Goal: Information Seeking & Learning: Learn about a topic

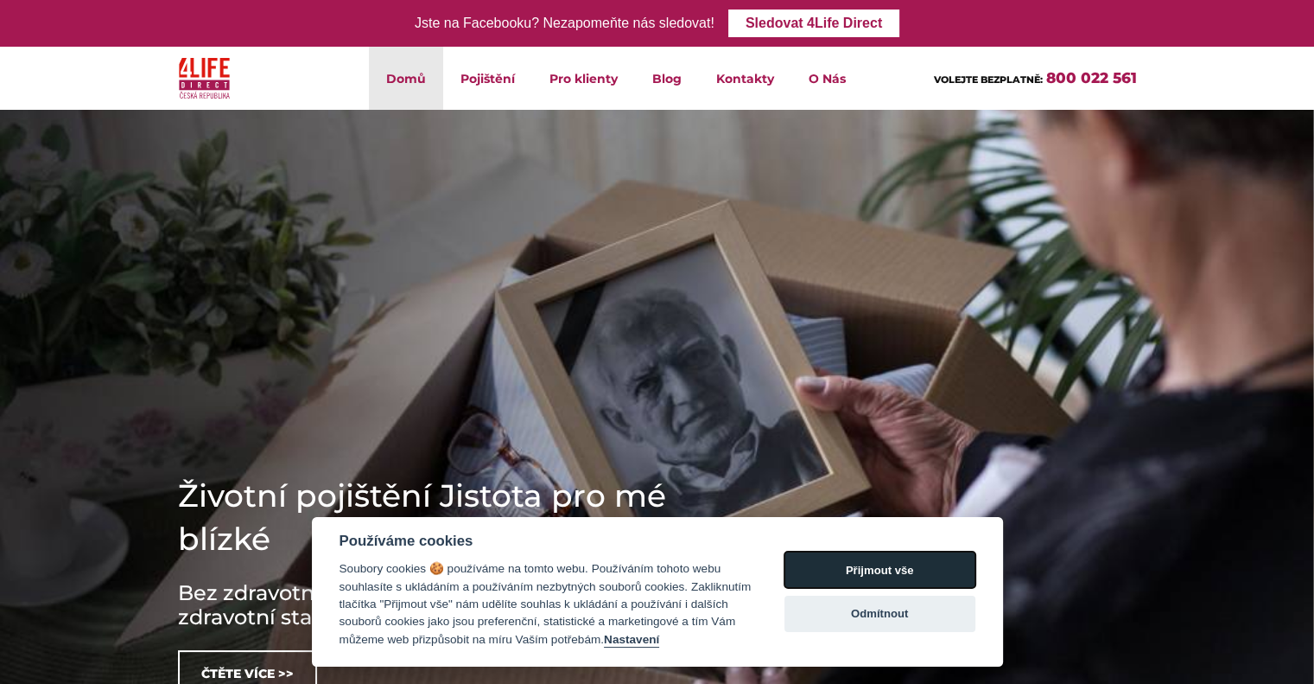
click at [890, 570] on button "Přijmout vše" at bounding box center [880, 569] width 191 height 36
checkbox input "true"
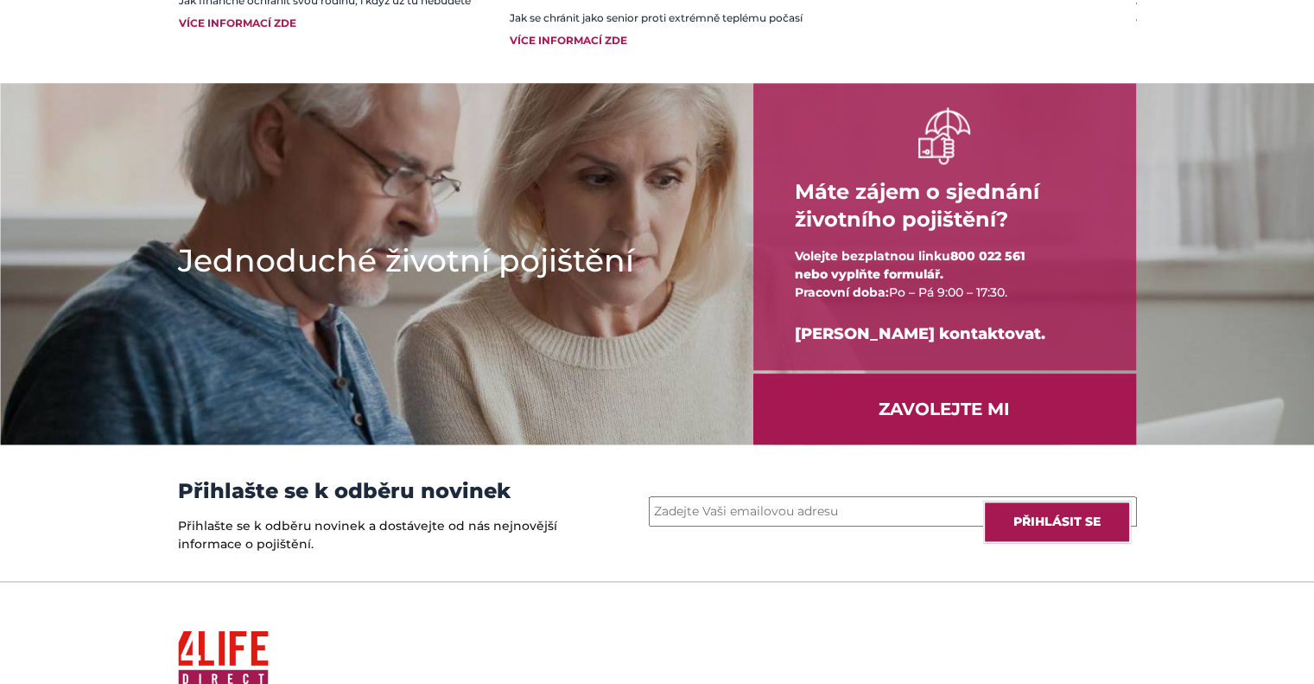
scroll to position [2370, 0]
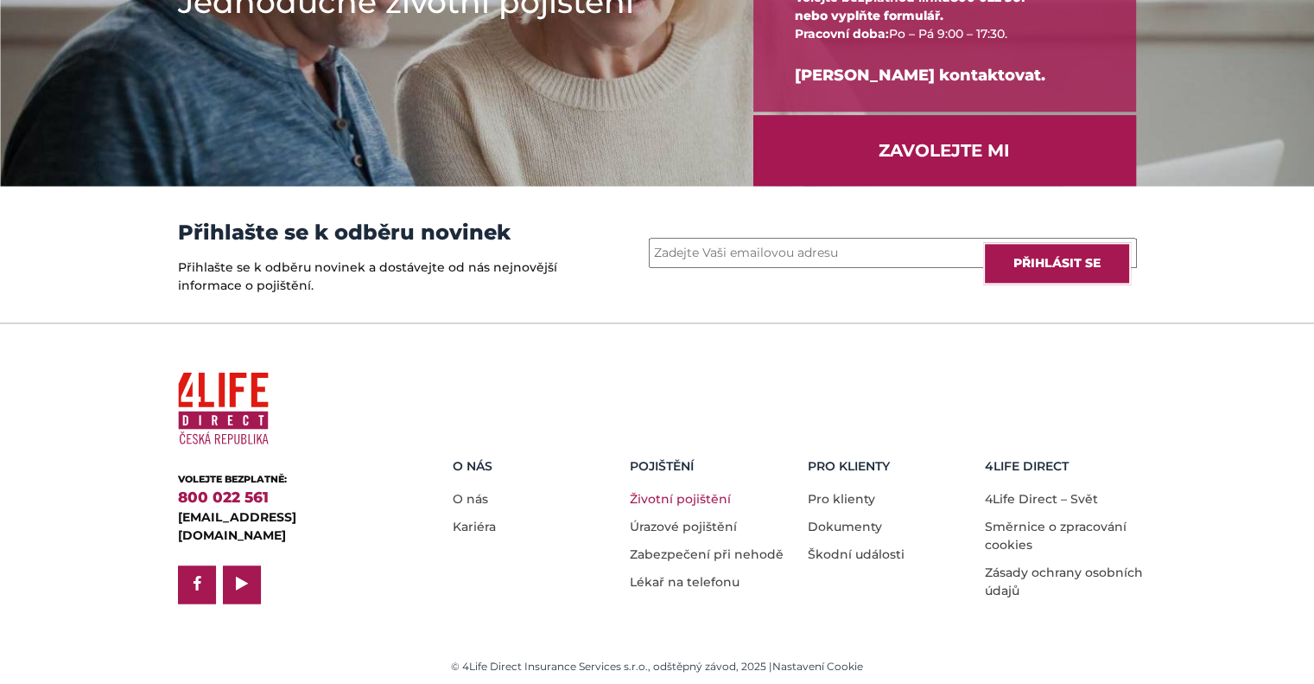
click at [697, 491] on link "Životní pojištění" at bounding box center [680, 499] width 101 height 16
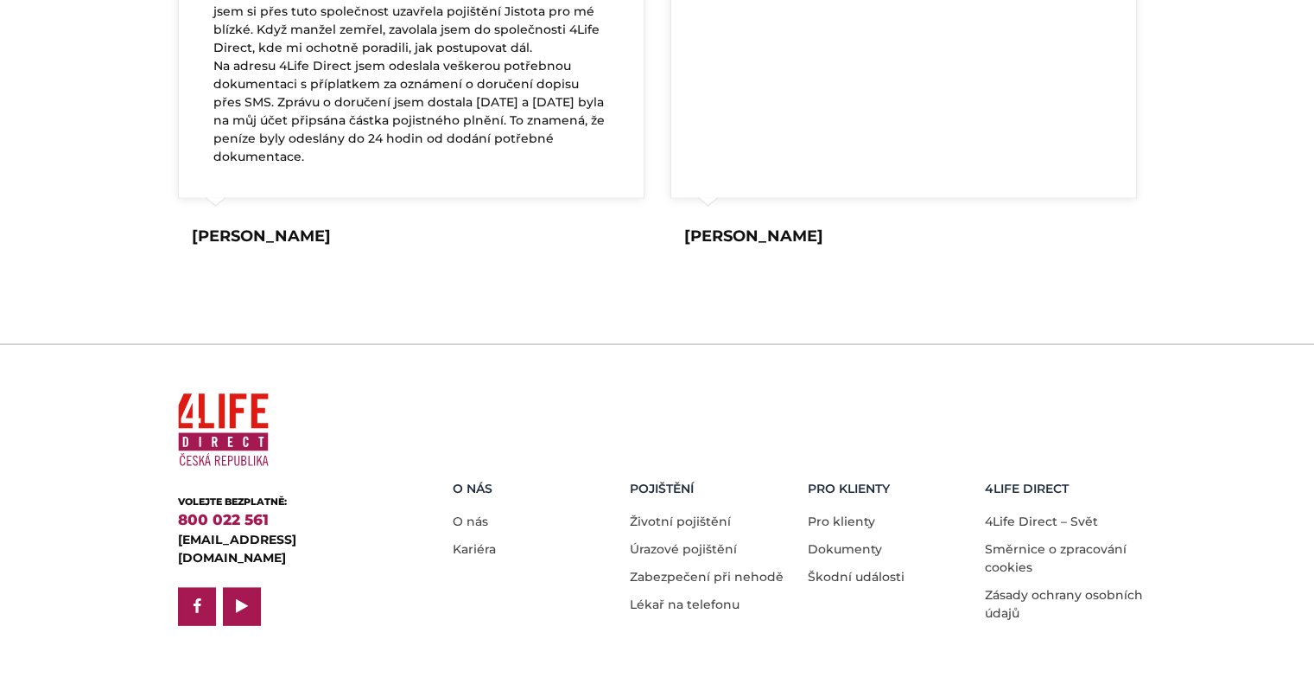
scroll to position [3388, 0]
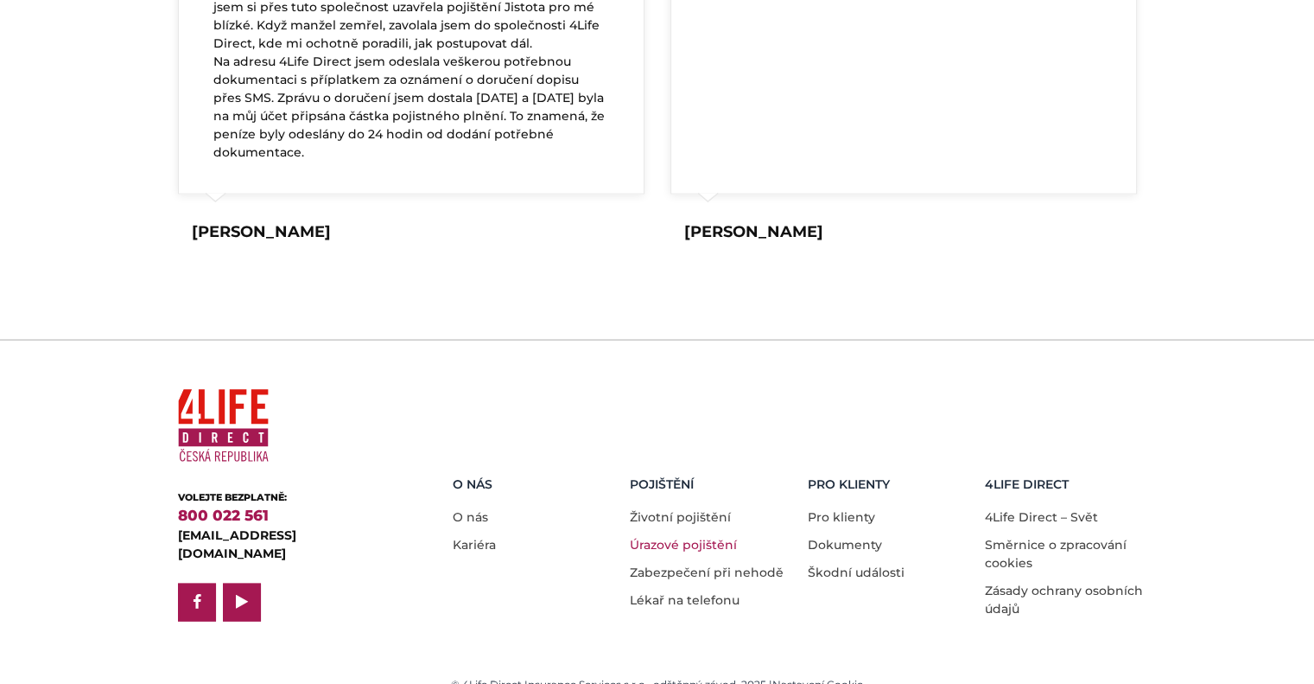
click at [678, 537] on link "Úrazové pojištění" at bounding box center [683, 545] width 107 height 16
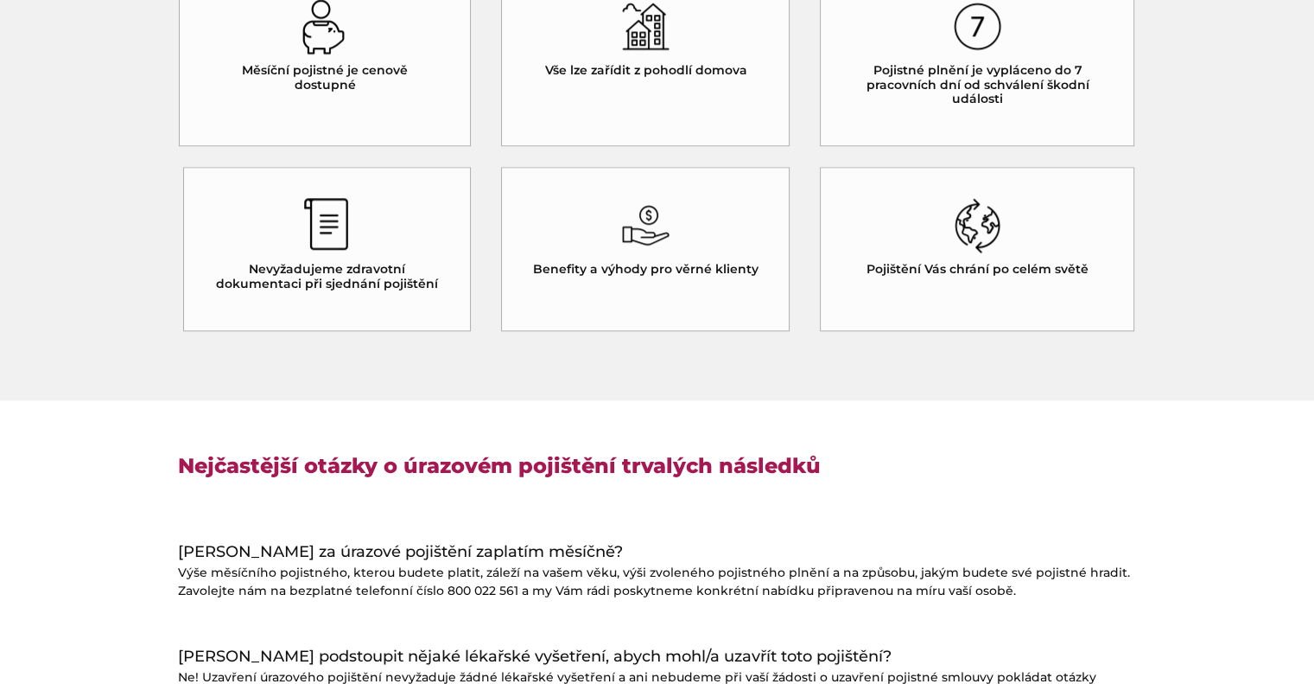
scroll to position [1645, 0]
